Goal: Transaction & Acquisition: Purchase product/service

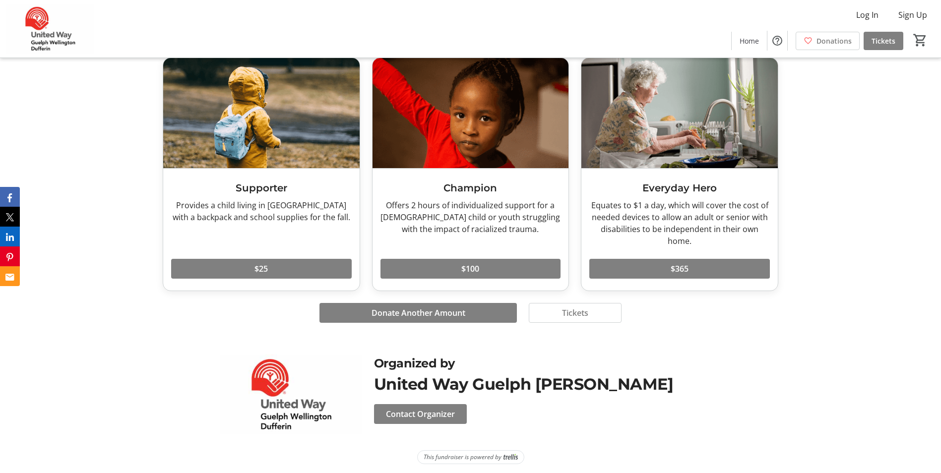
scroll to position [657, 0]
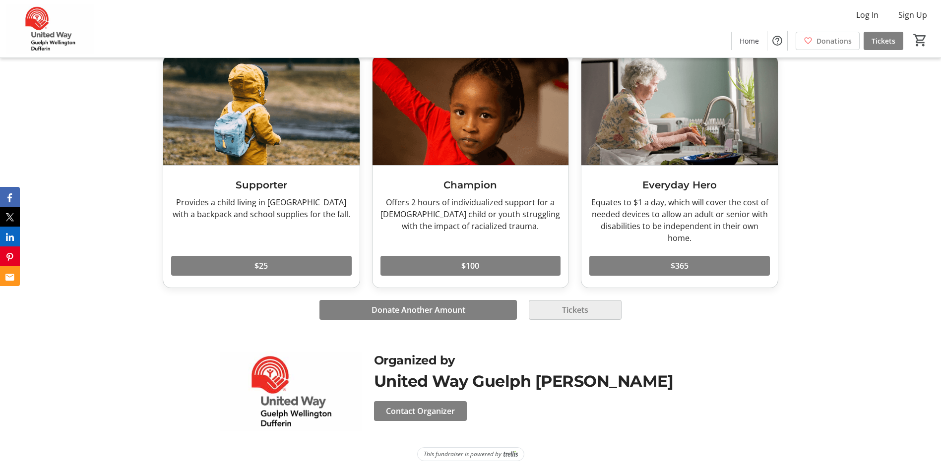
click at [572, 315] on span "Tickets" at bounding box center [575, 310] width 26 height 12
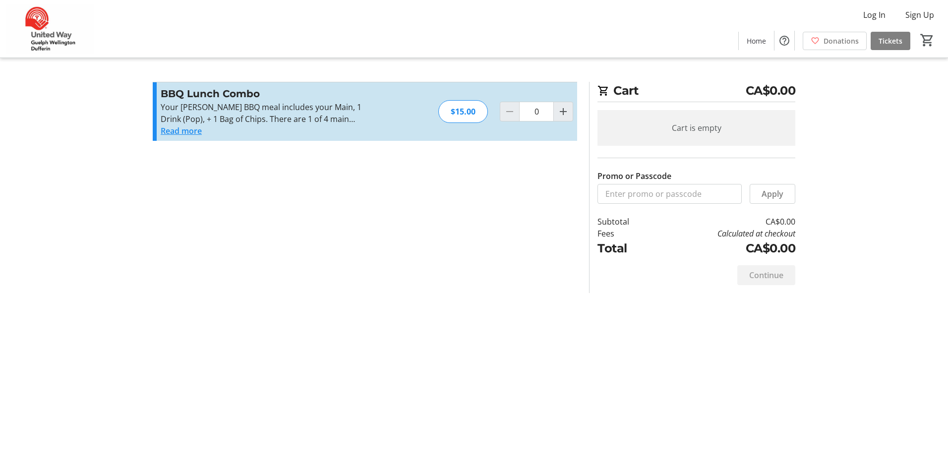
click at [173, 131] on button "Read more" at bounding box center [181, 131] width 41 height 12
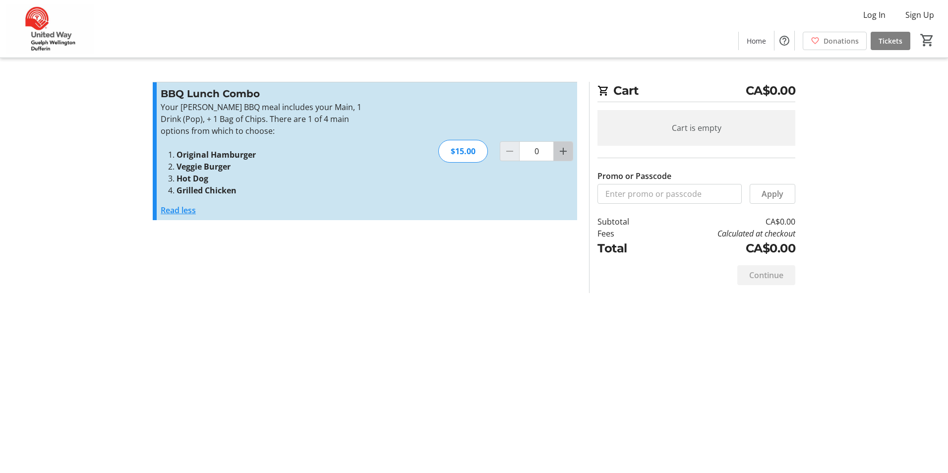
click at [566, 146] on mat-icon "Increment by one" at bounding box center [563, 151] width 12 height 12
type input "1"
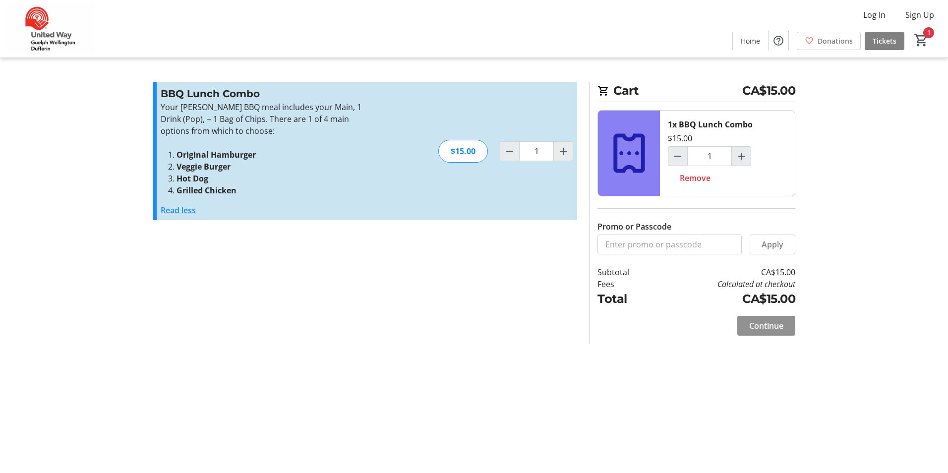
click at [770, 322] on span "Continue" at bounding box center [766, 326] width 34 height 12
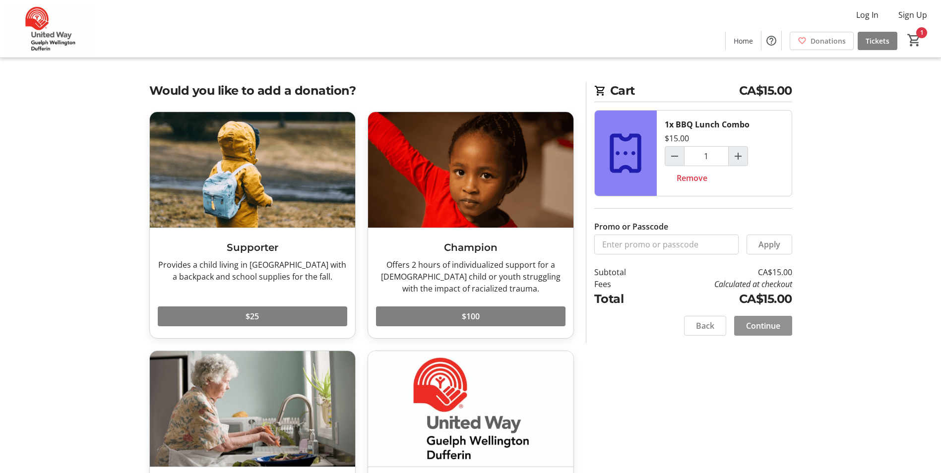
click at [770, 322] on span "Continue" at bounding box center [763, 326] width 34 height 12
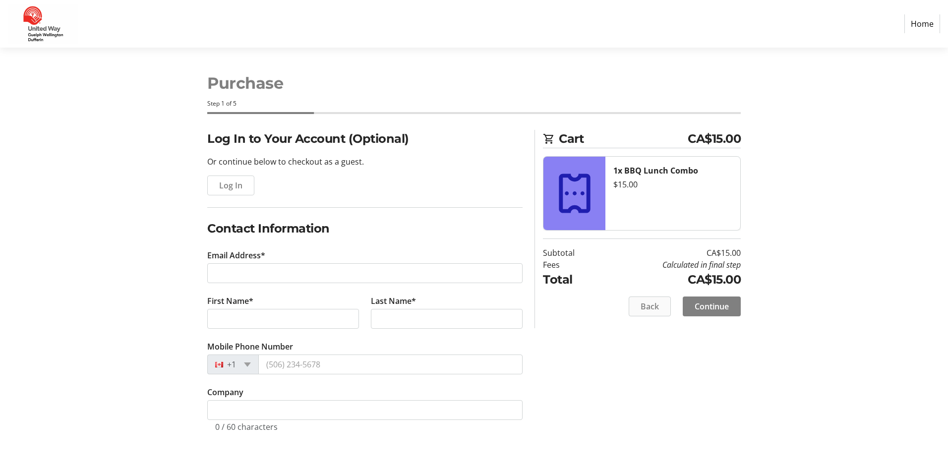
click at [656, 306] on span "Back" at bounding box center [650, 307] width 18 height 12
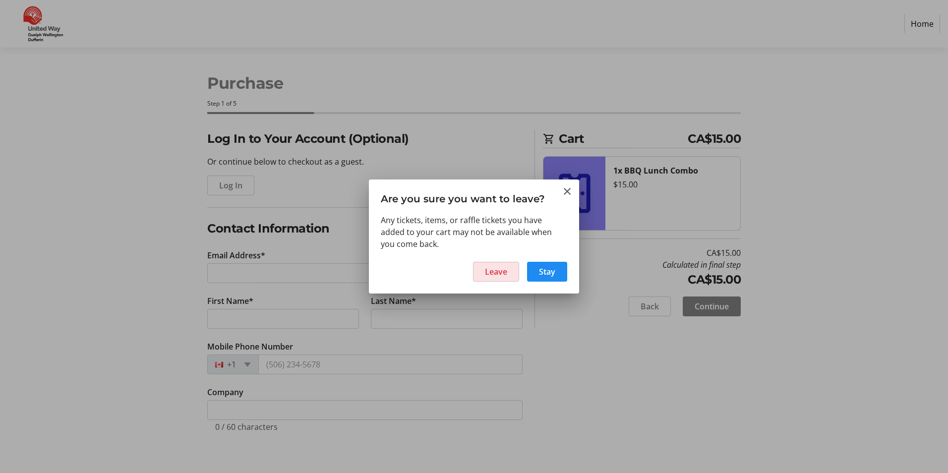
click at [512, 269] on span at bounding box center [496, 272] width 45 height 24
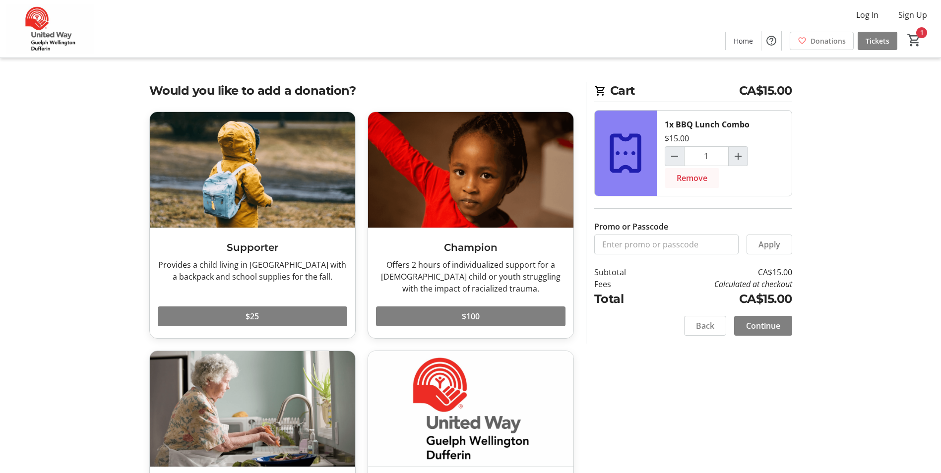
click at [694, 176] on span "Remove" at bounding box center [691, 178] width 31 height 12
